Goal: Task Accomplishment & Management: Manage account settings

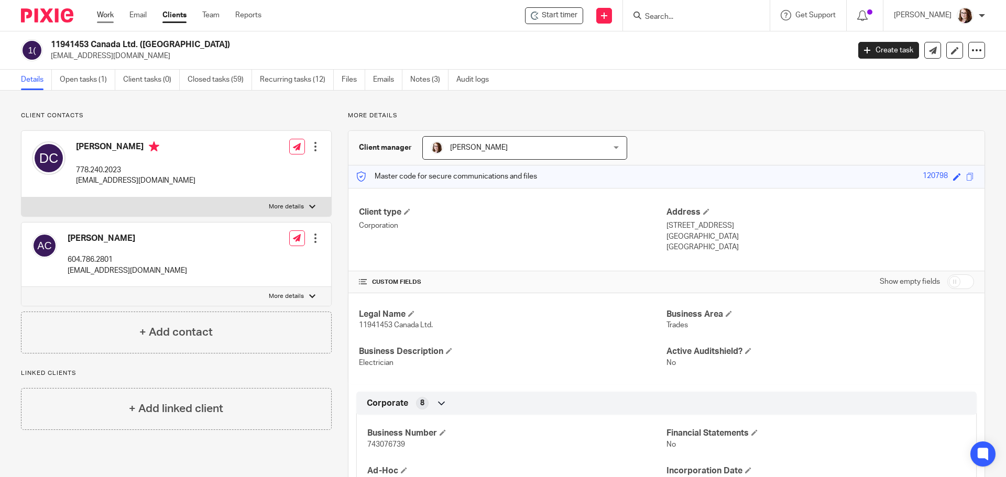
click at [104, 20] on link "Work" at bounding box center [105, 15] width 17 height 10
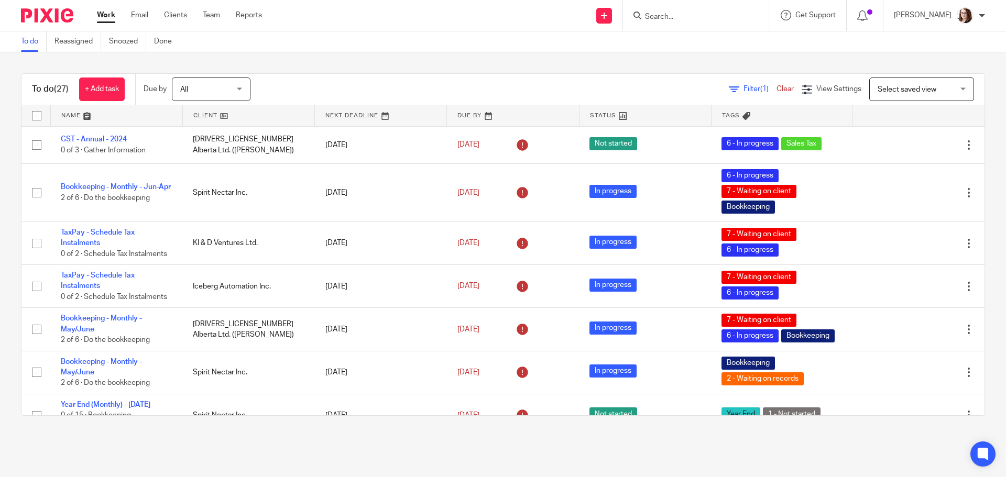
click at [221, 114] on link at bounding box center [248, 115] width 131 height 21
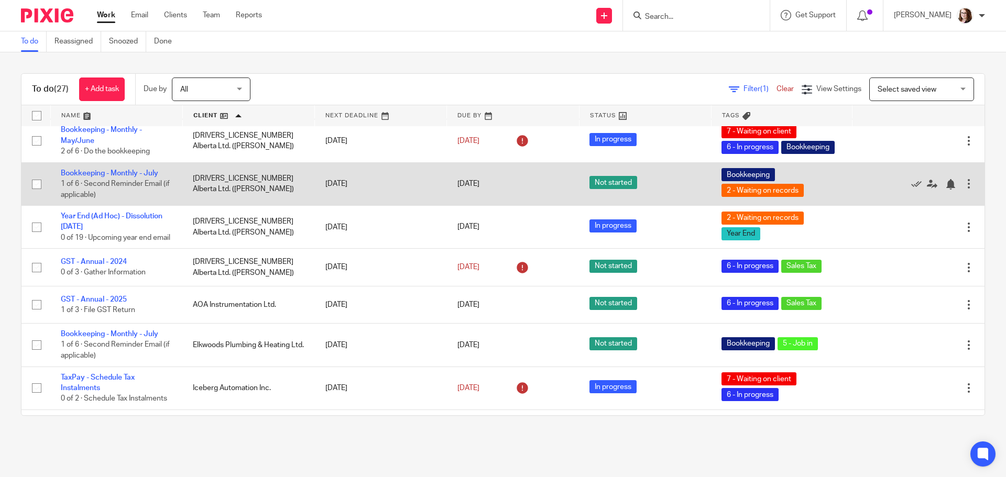
scroll to position [105, 0]
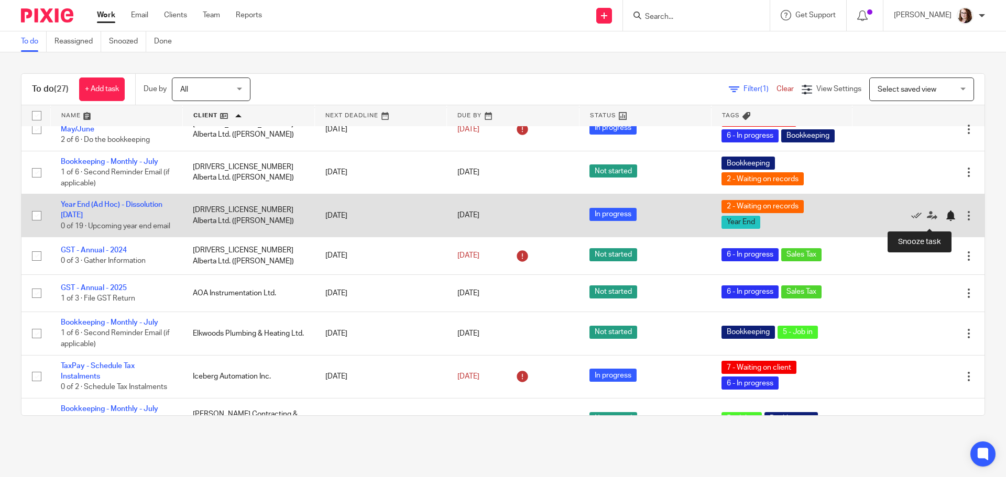
click at [945, 221] on div at bounding box center [950, 216] width 10 height 10
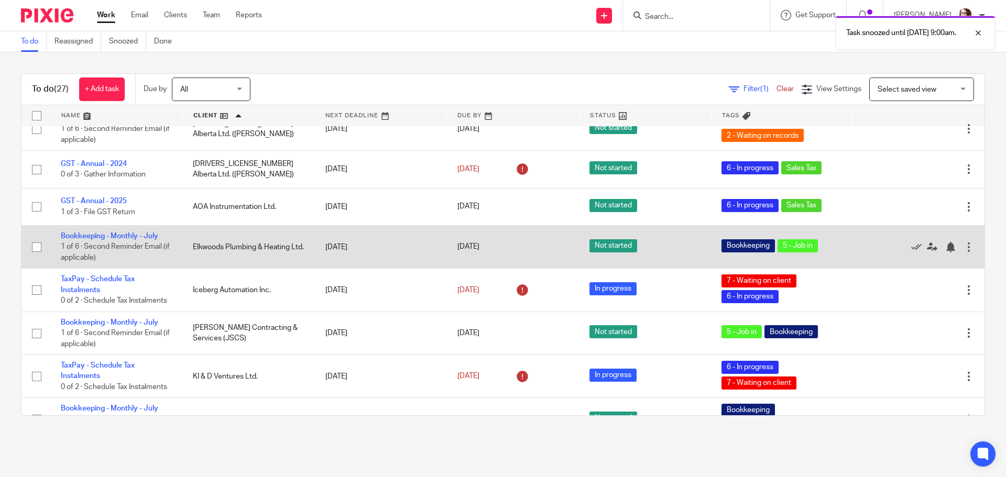
scroll to position [157, 0]
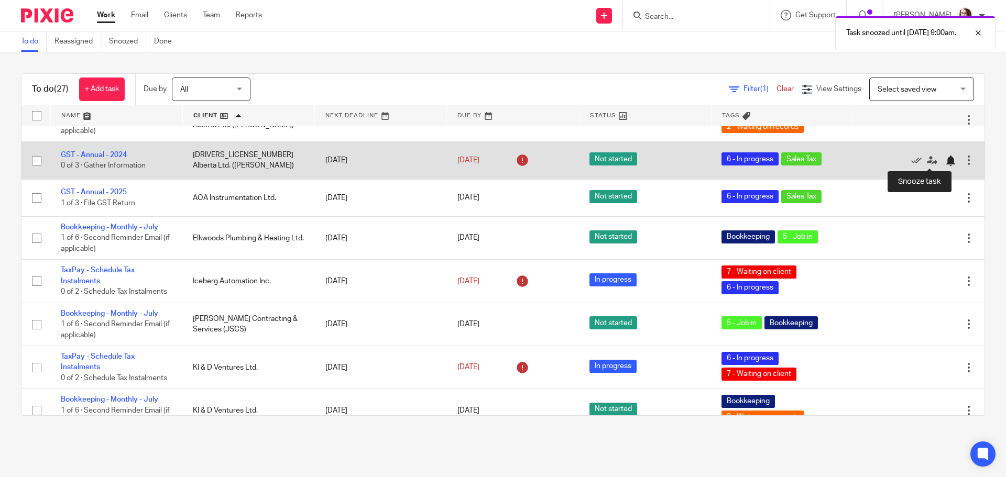
click at [945, 162] on div at bounding box center [950, 161] width 10 height 10
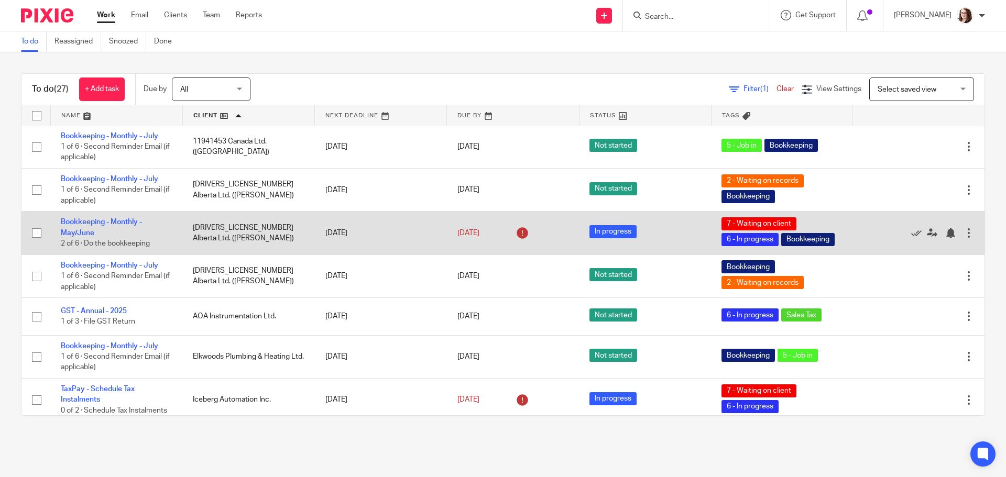
scroll to position [0, 0]
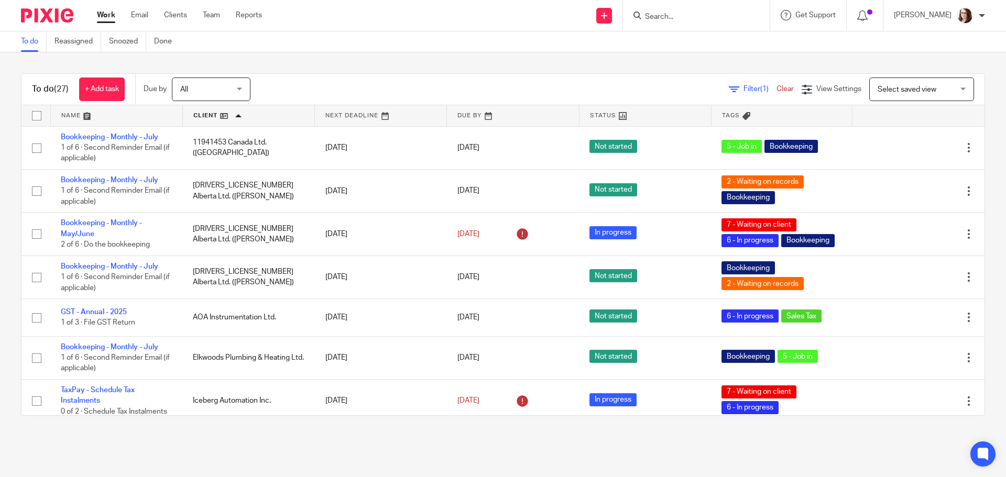
click at [406, 60] on div "To do (27) + Add task Due by All All [DATE] [DATE] This week Next week This mon…" at bounding box center [503, 244] width 1006 height 385
